Goal: Task Accomplishment & Management: Manage account settings

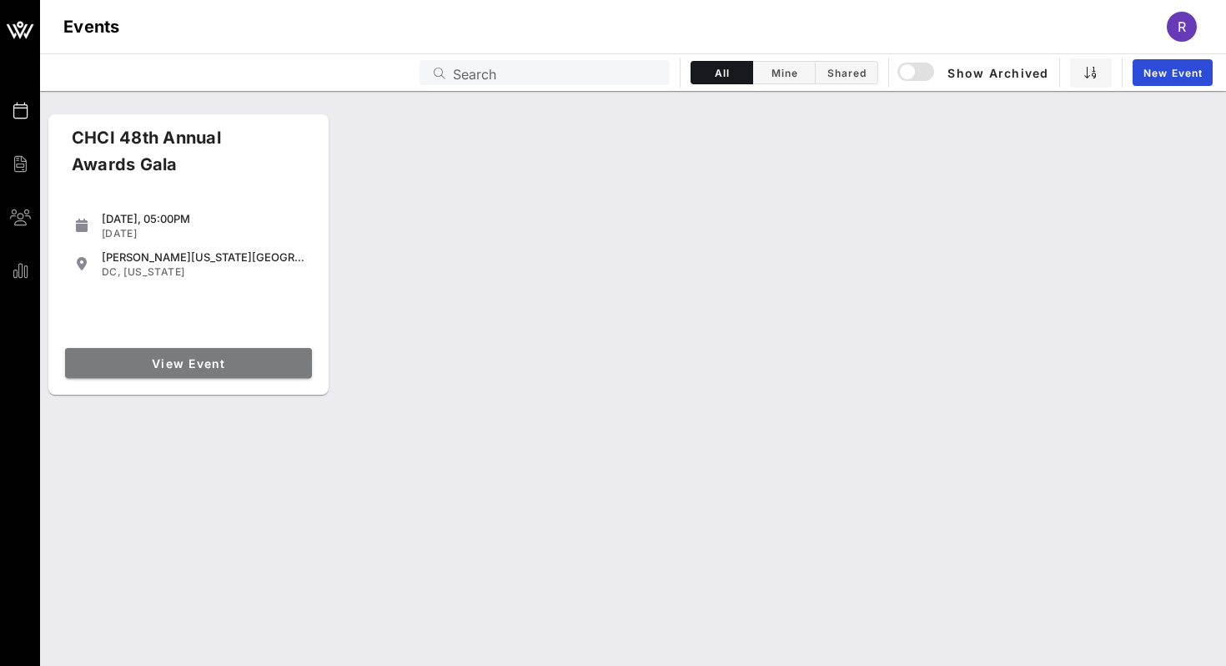
click at [149, 364] on span "View Event" at bounding box center [189, 363] width 234 height 14
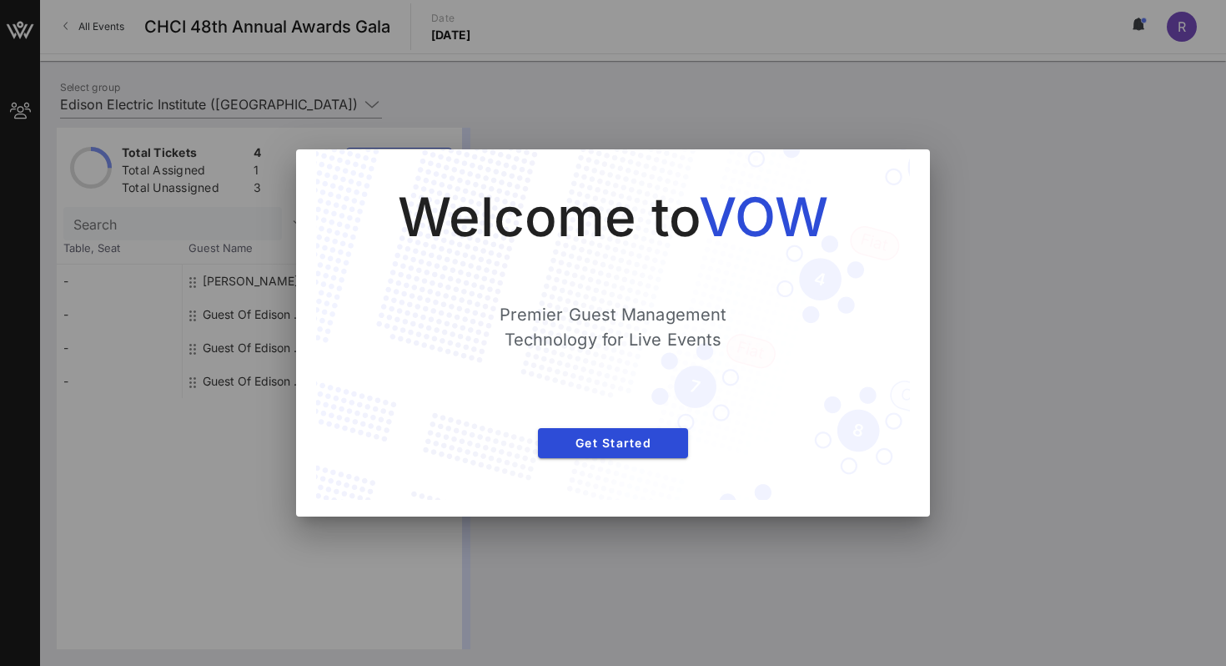
click at [886, 172] on div "Welcome to VOW Premier Guest Management Technology for Live Events Get Started" at bounding box center [613, 324] width 594 height 350
click at [635, 435] on span "Get Started" at bounding box center [612, 442] width 123 height 14
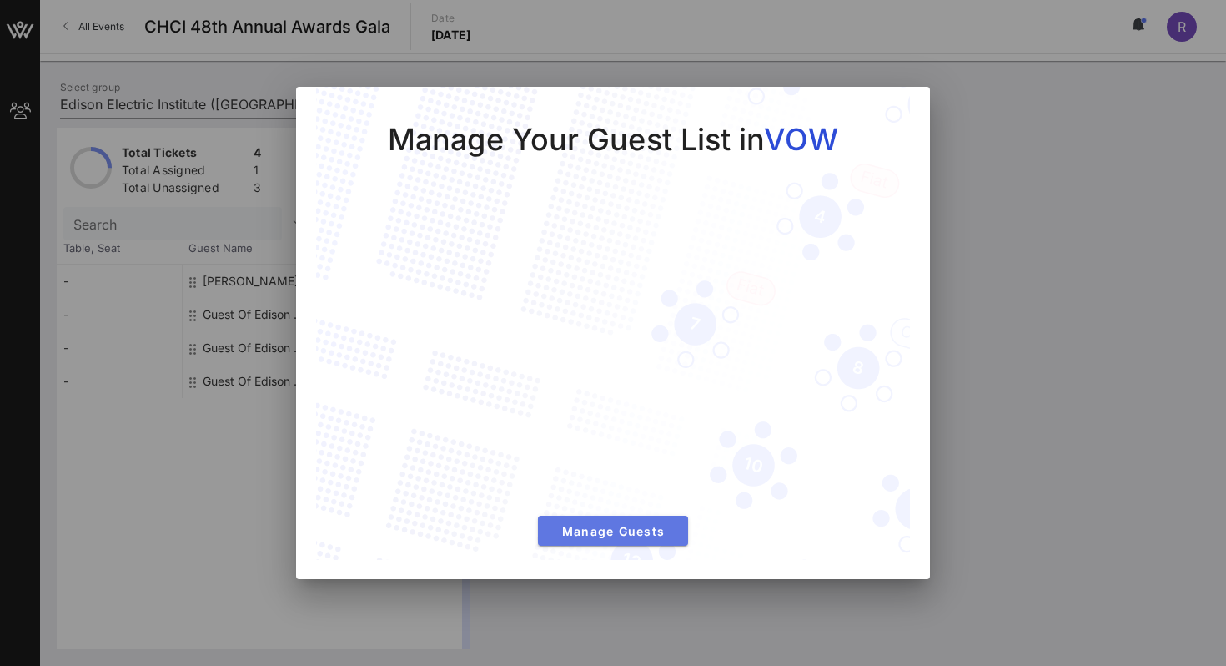
click at [609, 526] on span "Manage Guests" at bounding box center [612, 531] width 123 height 14
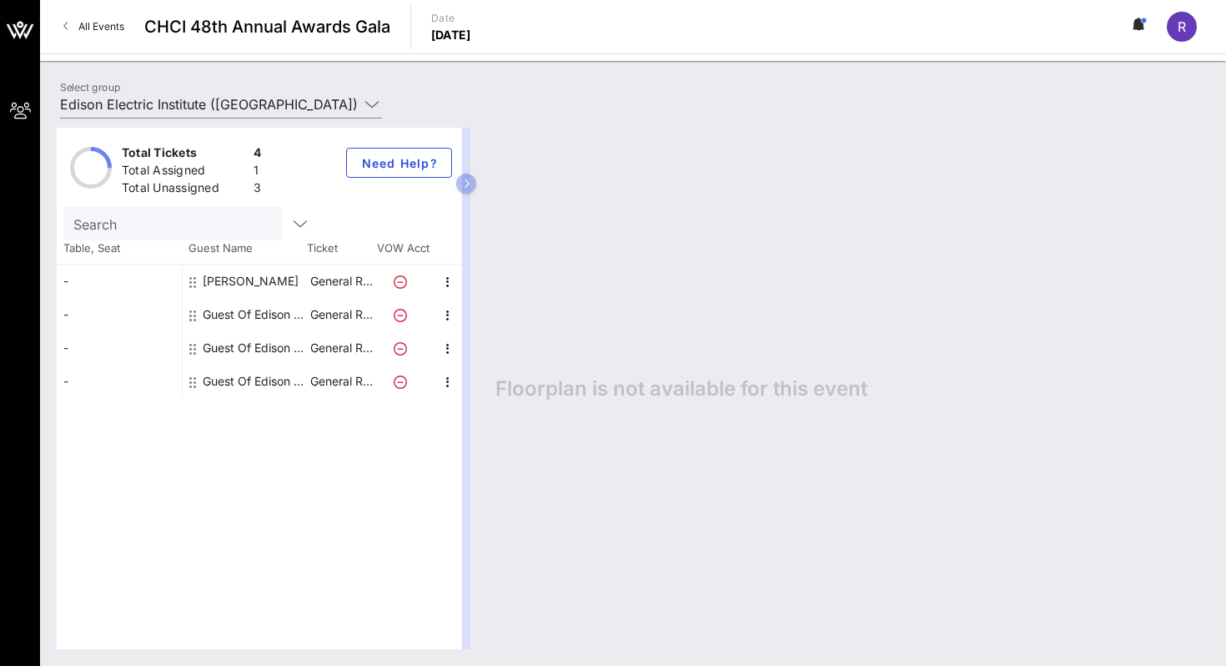
click at [264, 111] on div "Total Tickets 4 Total Assigned 1 Total Unassigned 3 Need Help? Search Table, Se…" at bounding box center [633, 388] width 1186 height 555
click at [256, 100] on input "Edison Electric Institute ([GEOGRAPHIC_DATA]) [[PERSON_NAME], [EMAIL_ADDRESS][D…" at bounding box center [209, 104] width 299 height 27
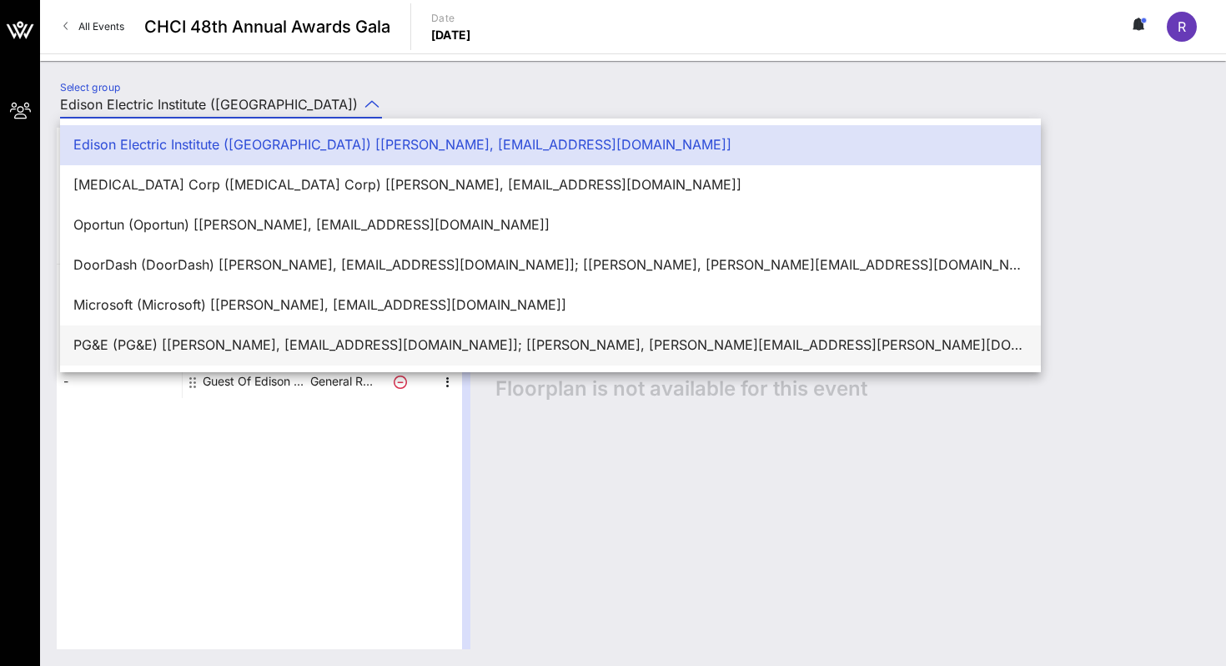
scroll to position [40, 0]
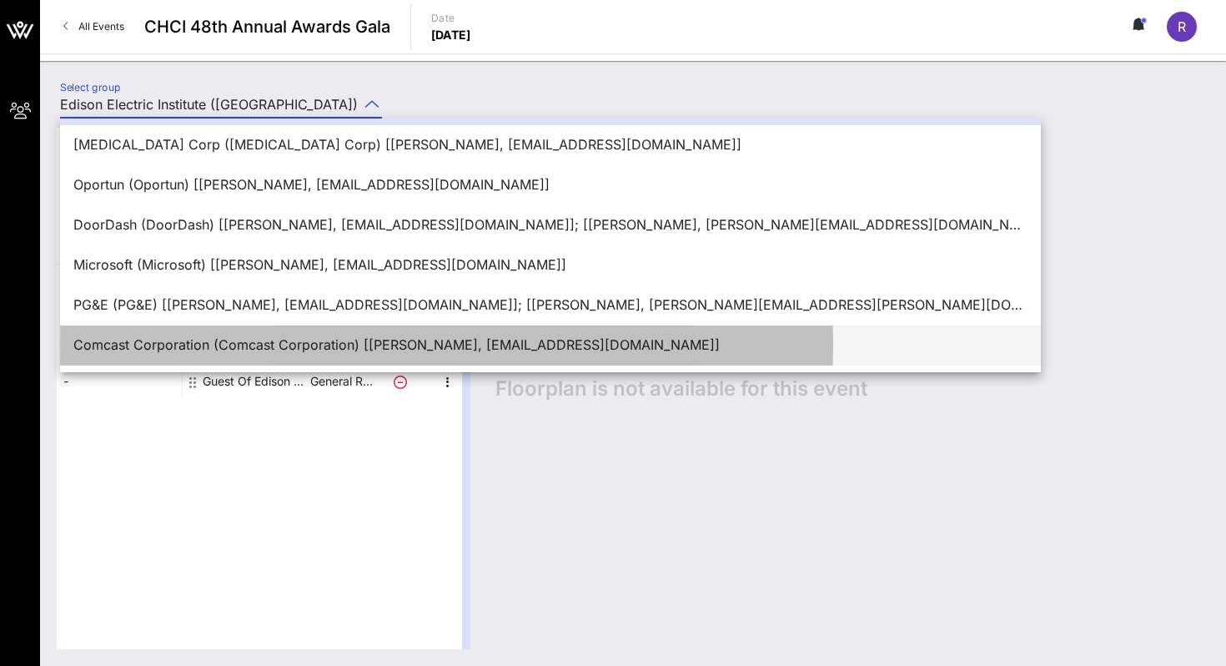
click at [174, 345] on div "Comcast Corporation (Comcast Corporation) [[PERSON_NAME], [EMAIL_ADDRESS][DOMAI…" at bounding box center [550, 345] width 954 height 16
type input "Comcast Corporation (Comcast Corporation) [[PERSON_NAME], [EMAIL_ADDRESS][DOMAI…"
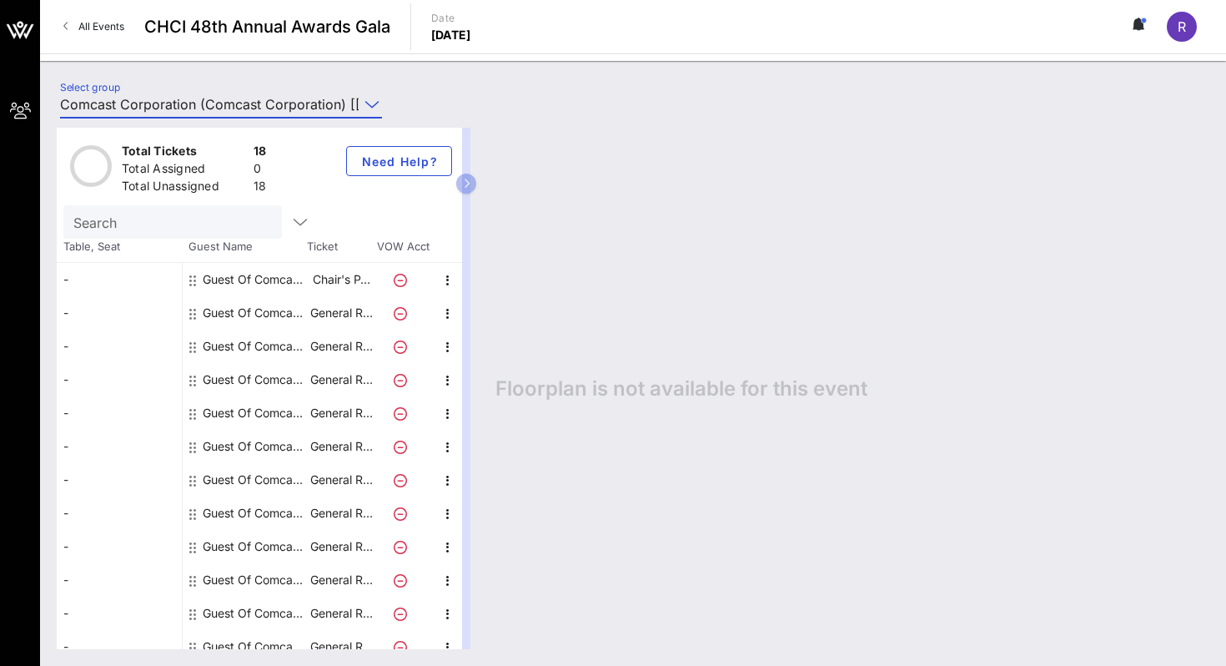
scroll to position [0, 0]
click at [88, 29] on span "All Events" at bounding box center [101, 26] width 46 height 13
